Goal: Navigation & Orientation: Find specific page/section

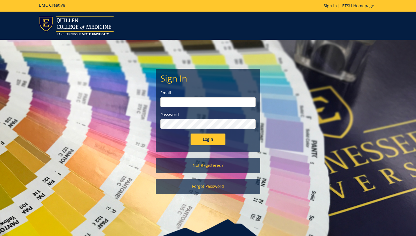
type input "[EMAIL_ADDRESS][DOMAIN_NAME]"
click at [207, 138] on input "Login" at bounding box center [208, 140] width 35 height 12
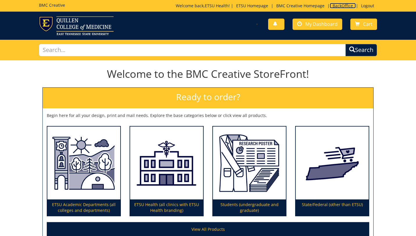
click at [344, 8] on link "BackOffice" at bounding box center [343, 6] width 26 height 6
